Goal: Task Accomplishment & Management: Use online tool/utility

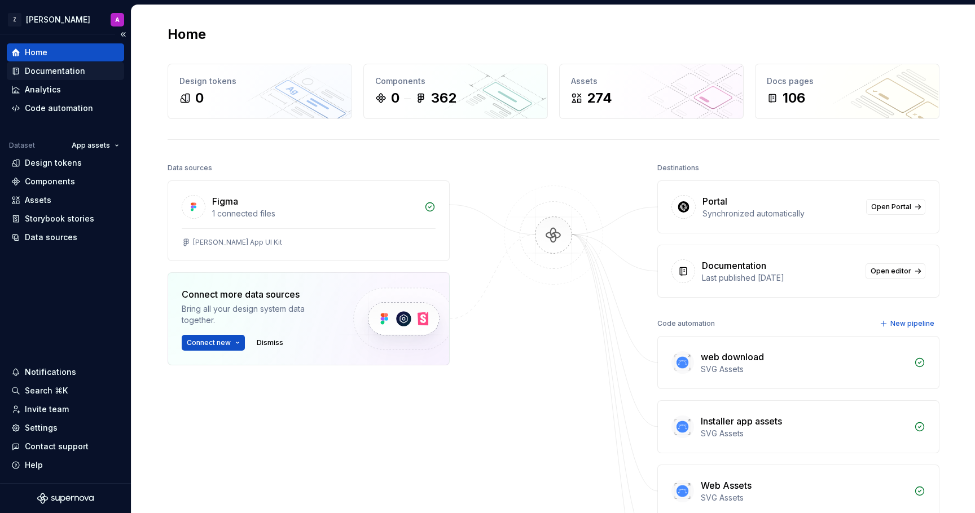
click at [90, 68] on div "Documentation" at bounding box center [65, 70] width 108 height 11
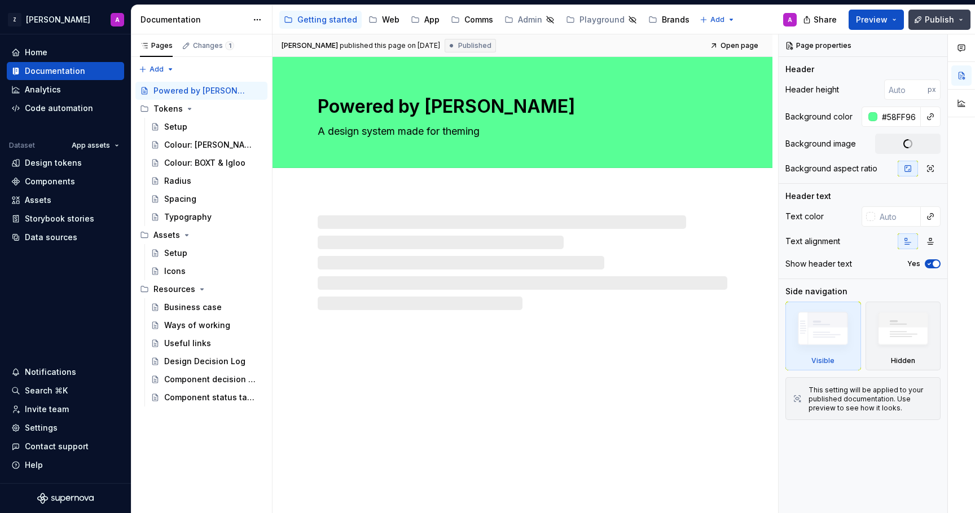
click at [943, 17] on span "Publish" at bounding box center [939, 19] width 29 height 11
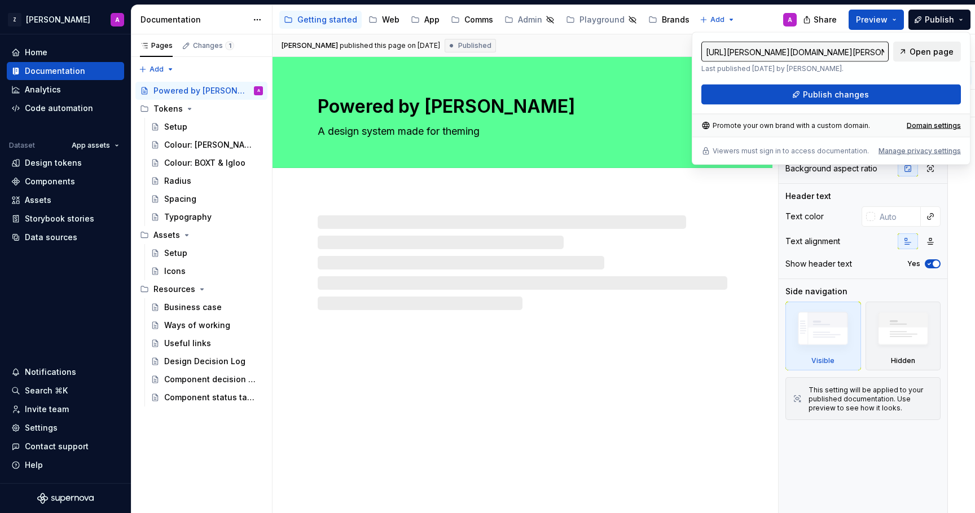
click at [929, 54] on span "Open page" at bounding box center [932, 51] width 44 height 11
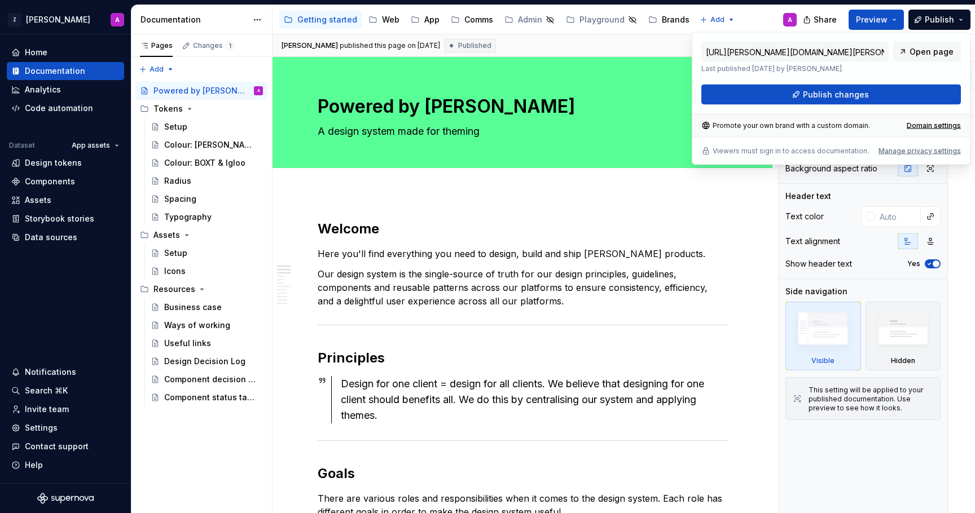
click at [761, 6] on div "Accessibility guide for tree Page tree. Navigate the tree with the arrow keys. …" at bounding box center [539, 19] width 533 height 29
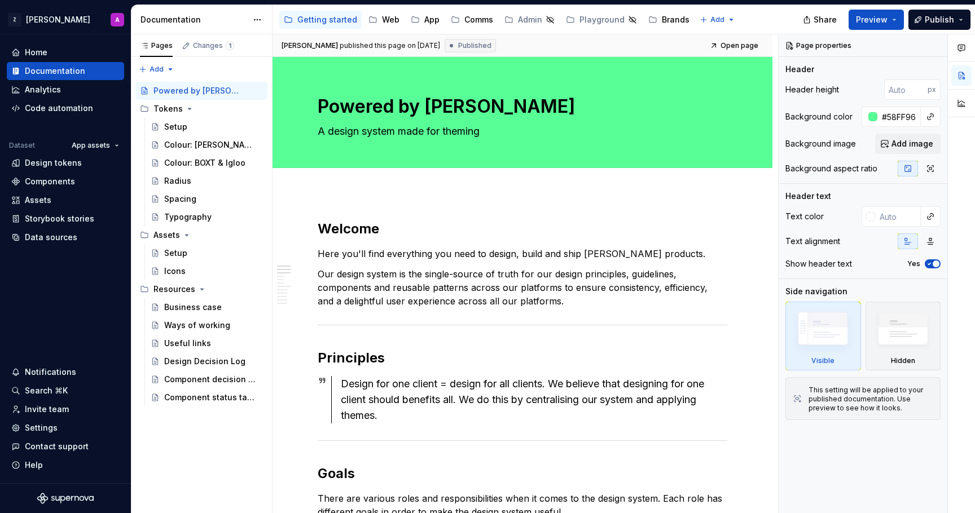
type textarea "*"
